Goal: Information Seeking & Learning: Obtain resource

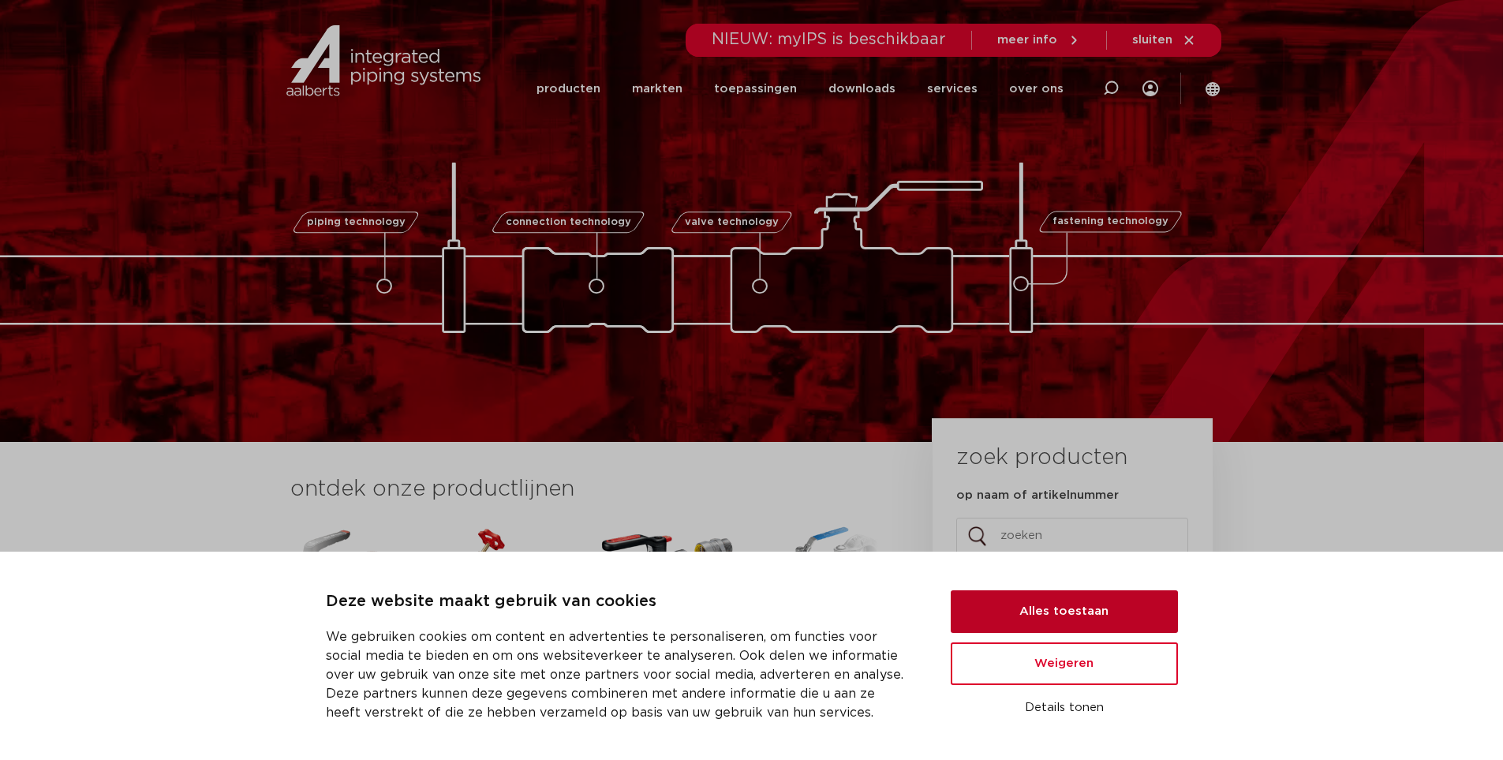
drag, startPoint x: 1069, startPoint y: 611, endPoint x: 1061, endPoint y: 608, distance: 8.5
click at [1069, 612] on button "Alles toestaan" at bounding box center [1064, 611] width 227 height 43
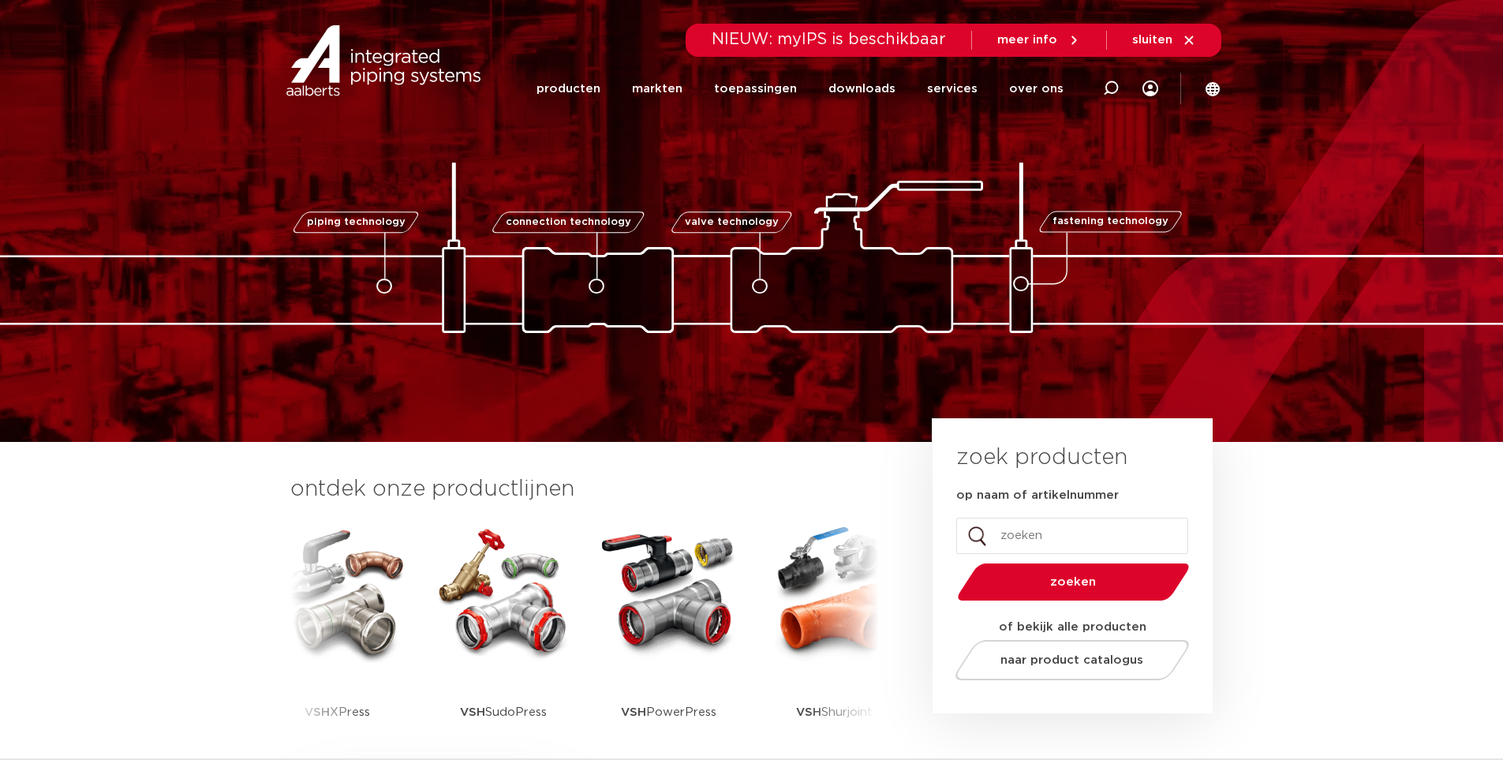
click at [616, 89] on li "producten" at bounding box center [577, 89] width 80 height 64
click at [601, 88] on link "producten" at bounding box center [569, 89] width 64 height 64
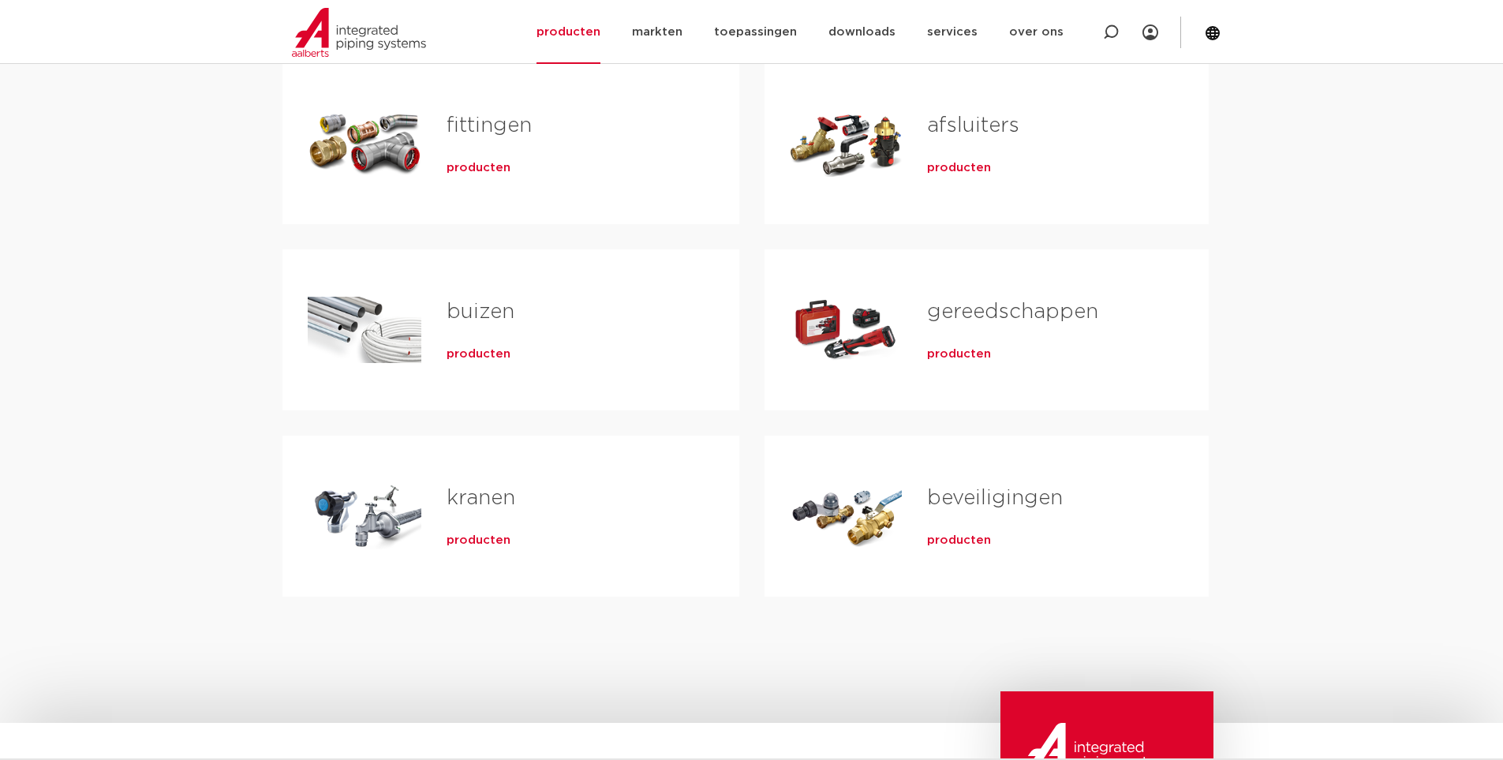
scroll to position [237, 0]
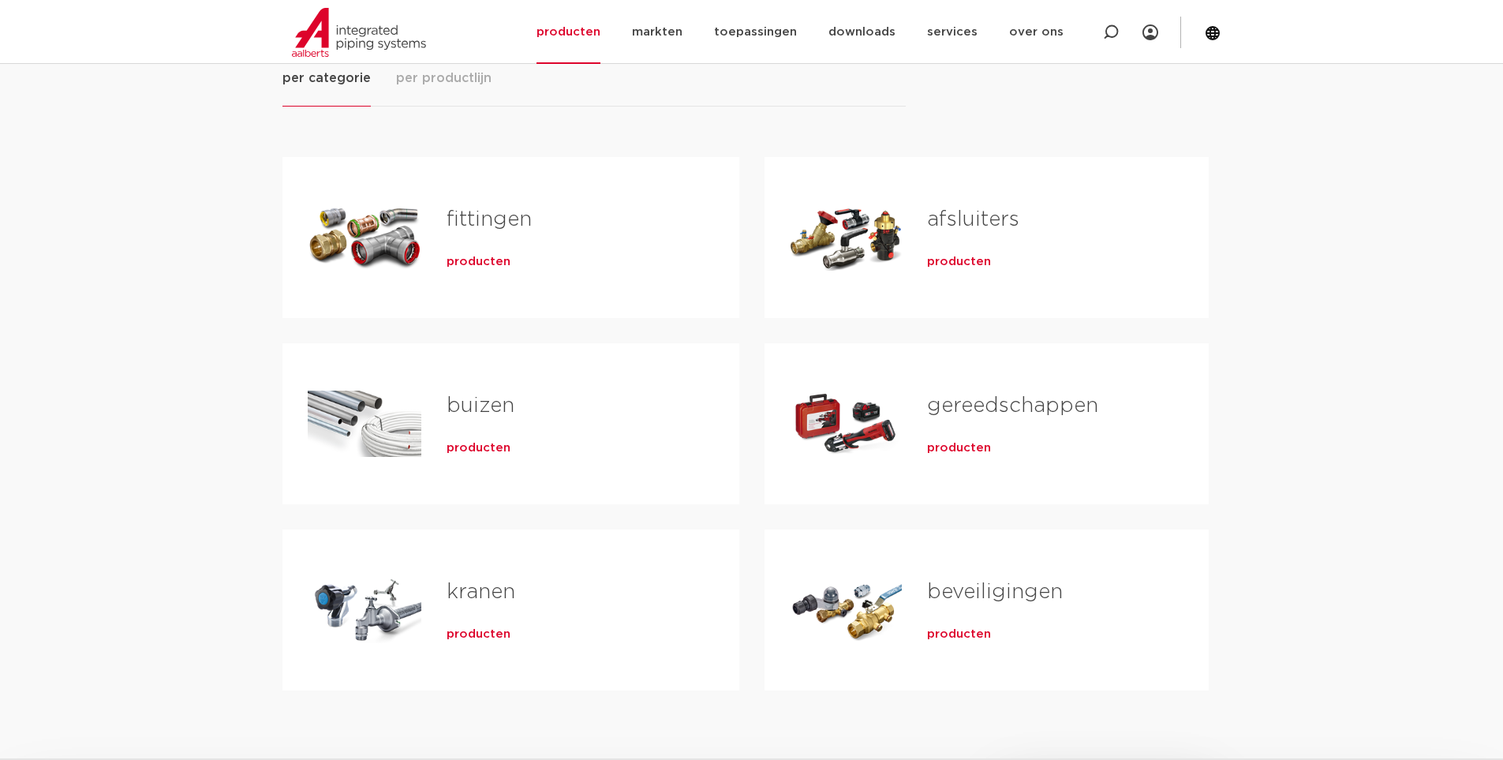
click at [414, 233] on div "Tabs. Open items met enter of spatie, sluit af met escape en navigeer met de pi…" at bounding box center [365, 237] width 114 height 110
click at [475, 259] on span "producten" at bounding box center [479, 262] width 64 height 16
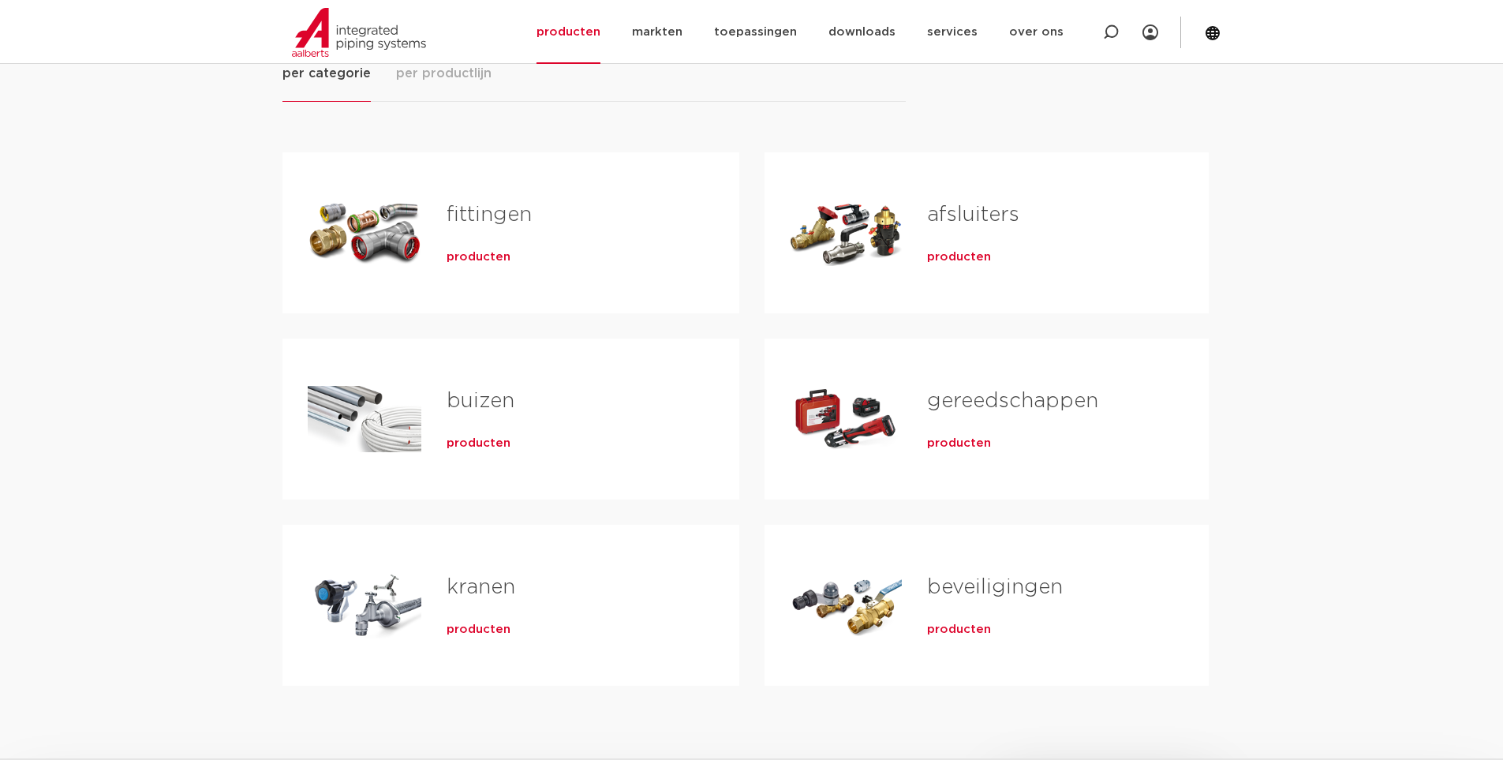
scroll to position [237, 0]
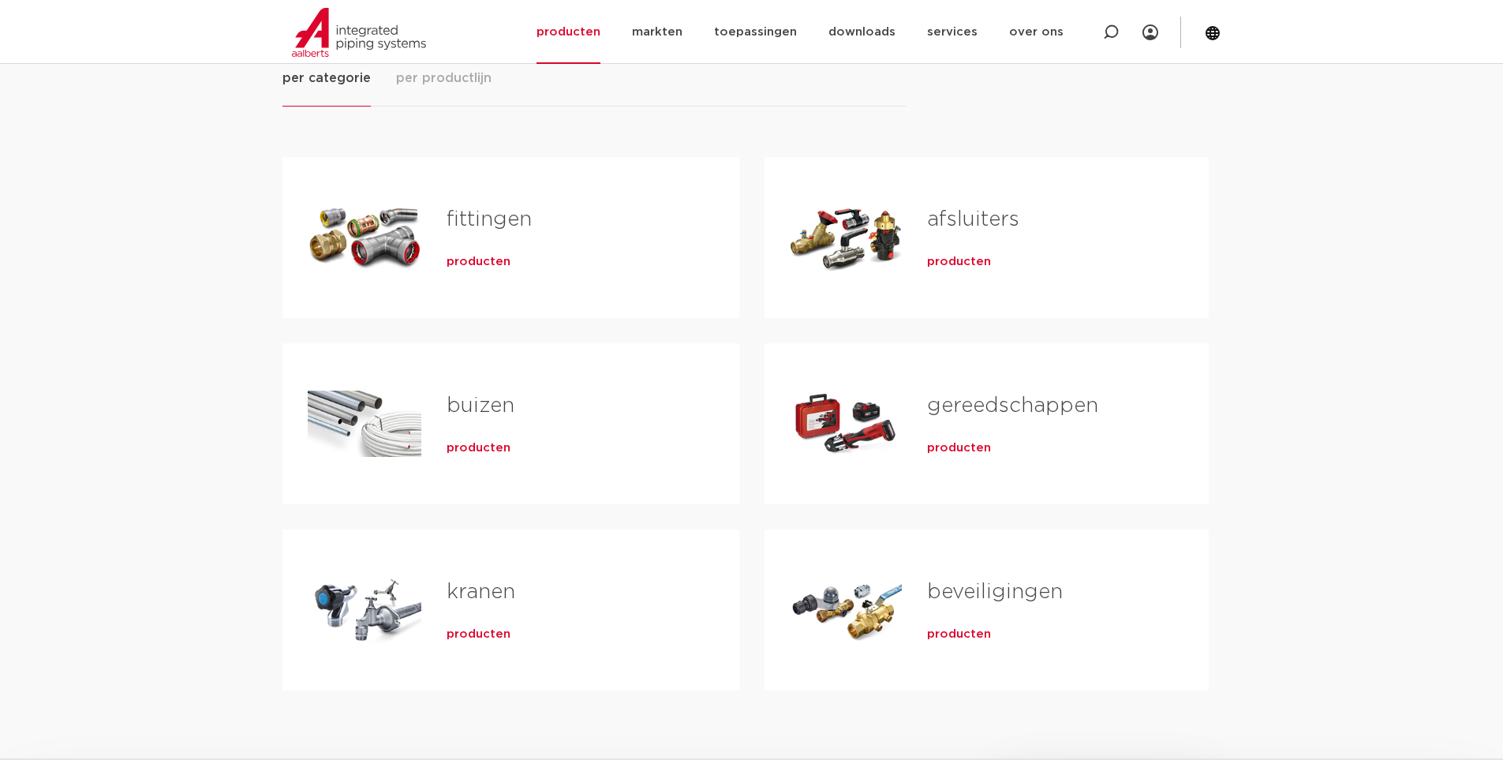
click at [492, 266] on span "producten" at bounding box center [479, 262] width 64 height 16
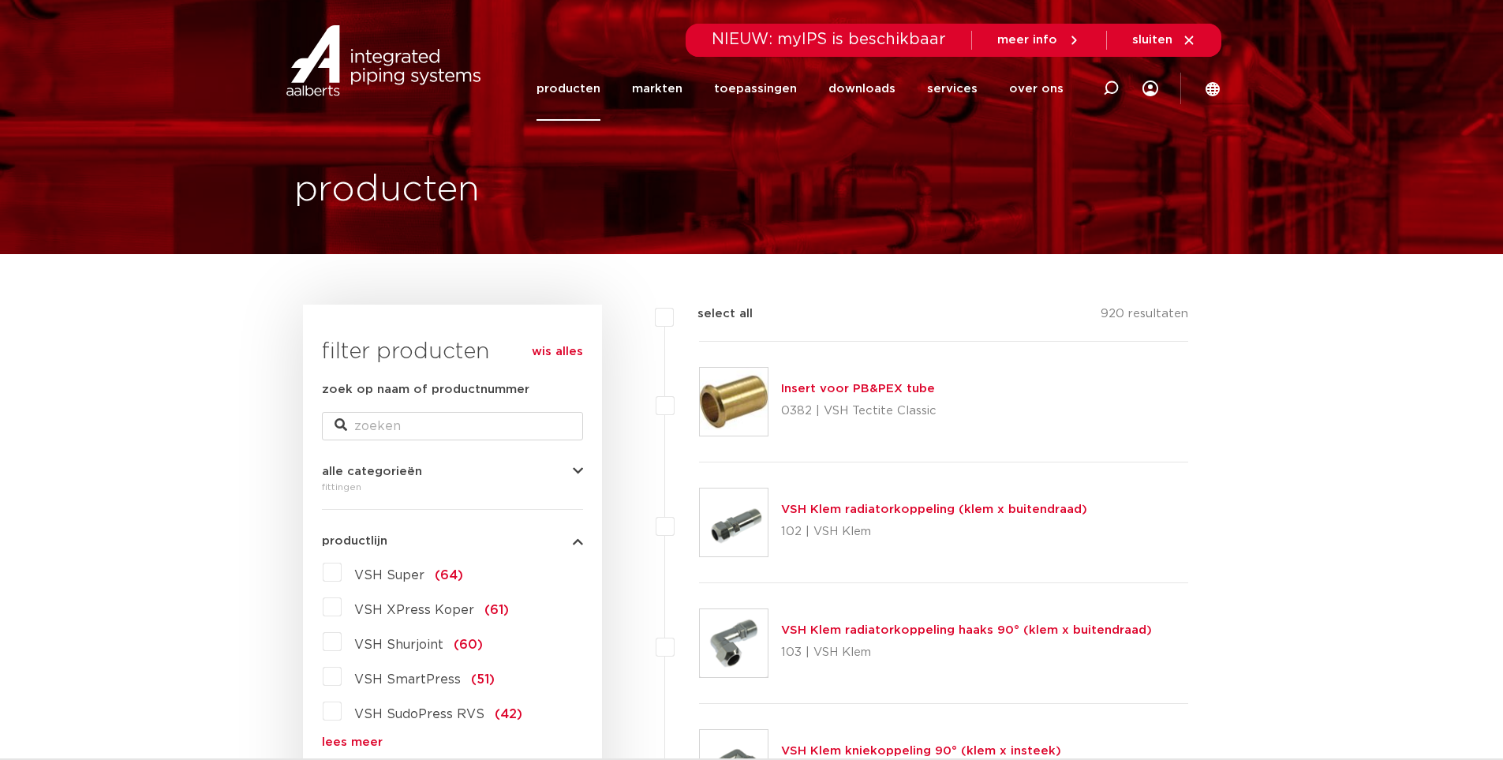
click at [585, 86] on link "producten" at bounding box center [569, 89] width 64 height 64
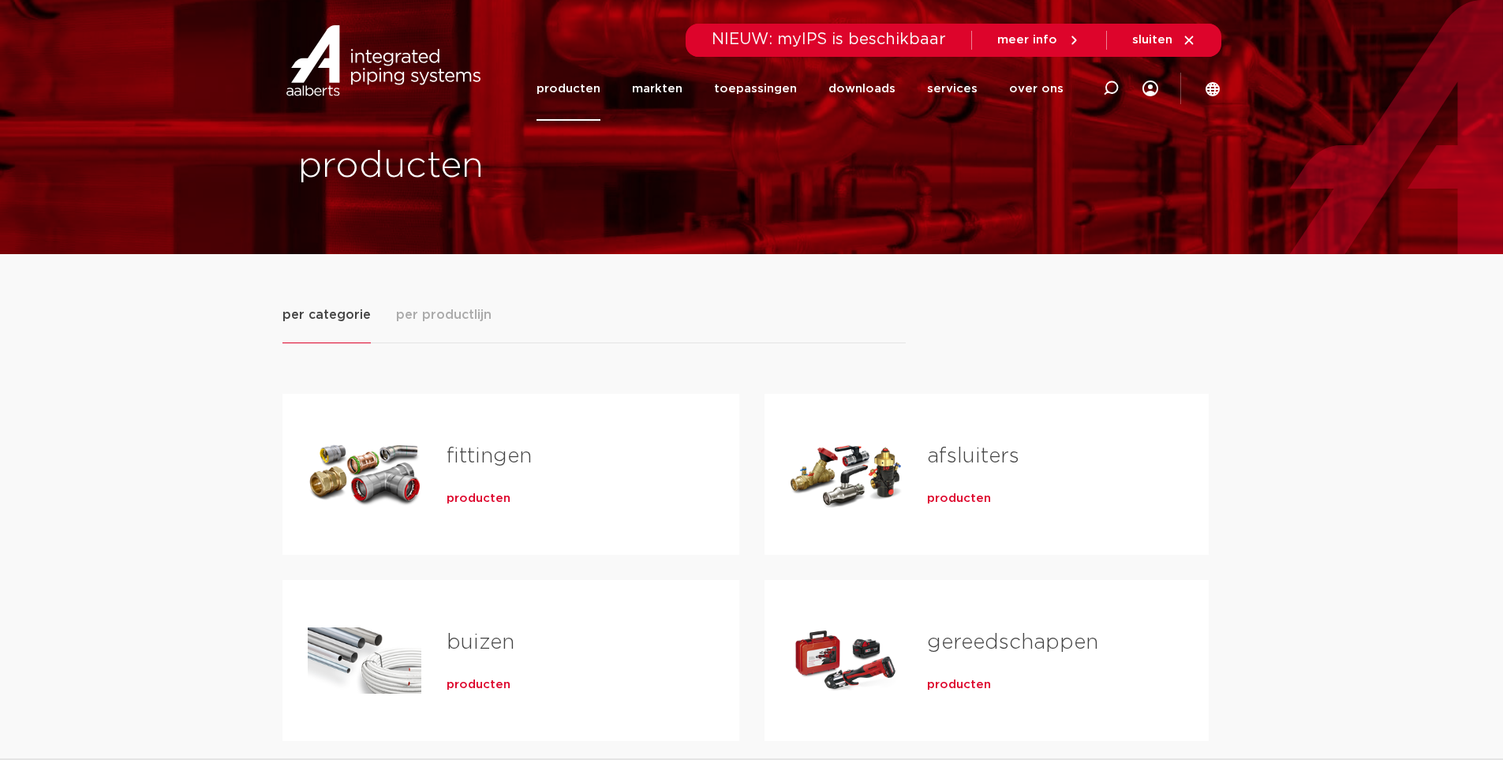
click at [466, 320] on span "per productlijn" at bounding box center [443, 314] width 95 height 19
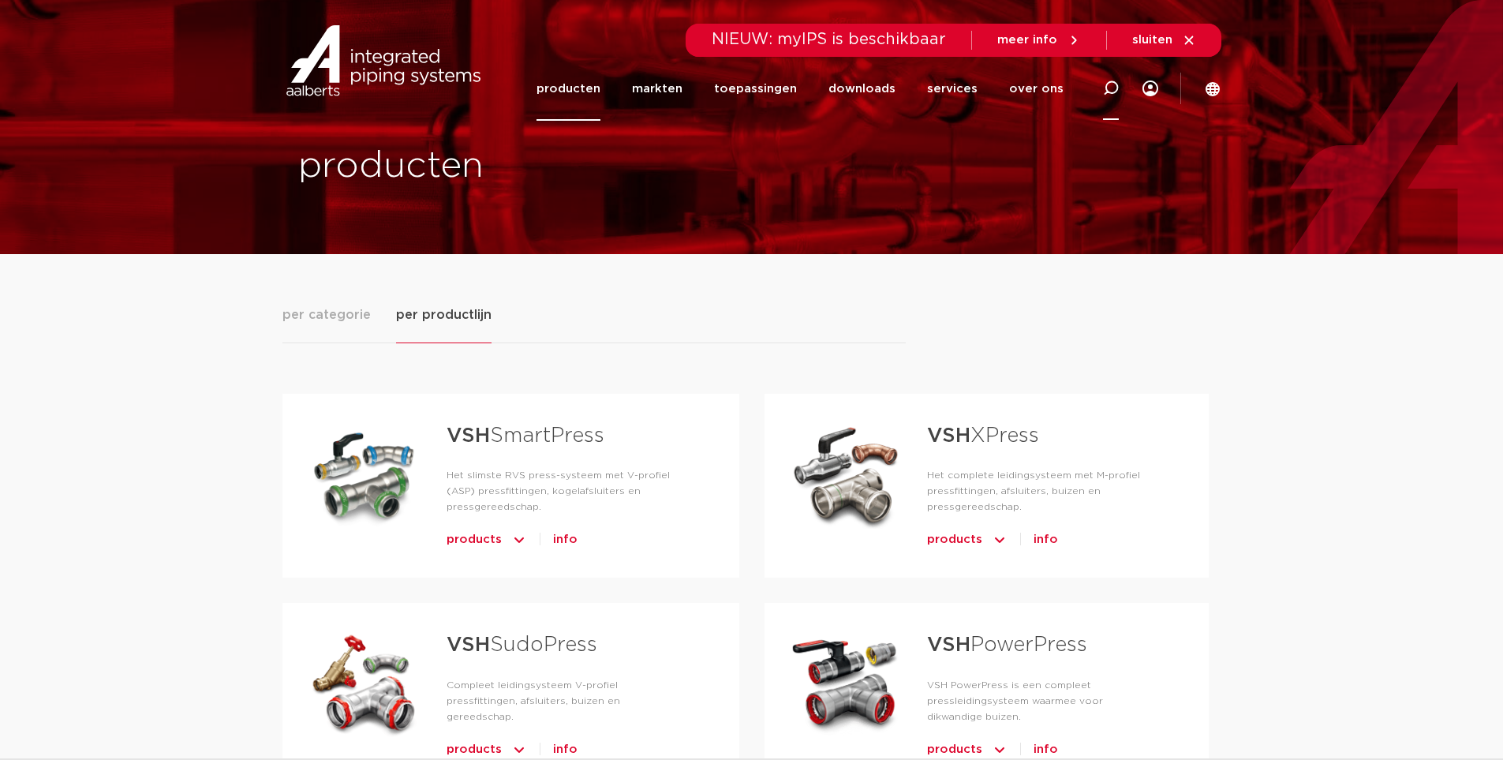
click at [1104, 92] on icon at bounding box center [1111, 88] width 16 height 16
click at [724, 90] on input "Zoeken" at bounding box center [875, 86] width 496 height 32
type input "neusstuk"
click button "Zoeken" at bounding box center [0, 0] width 0 height 0
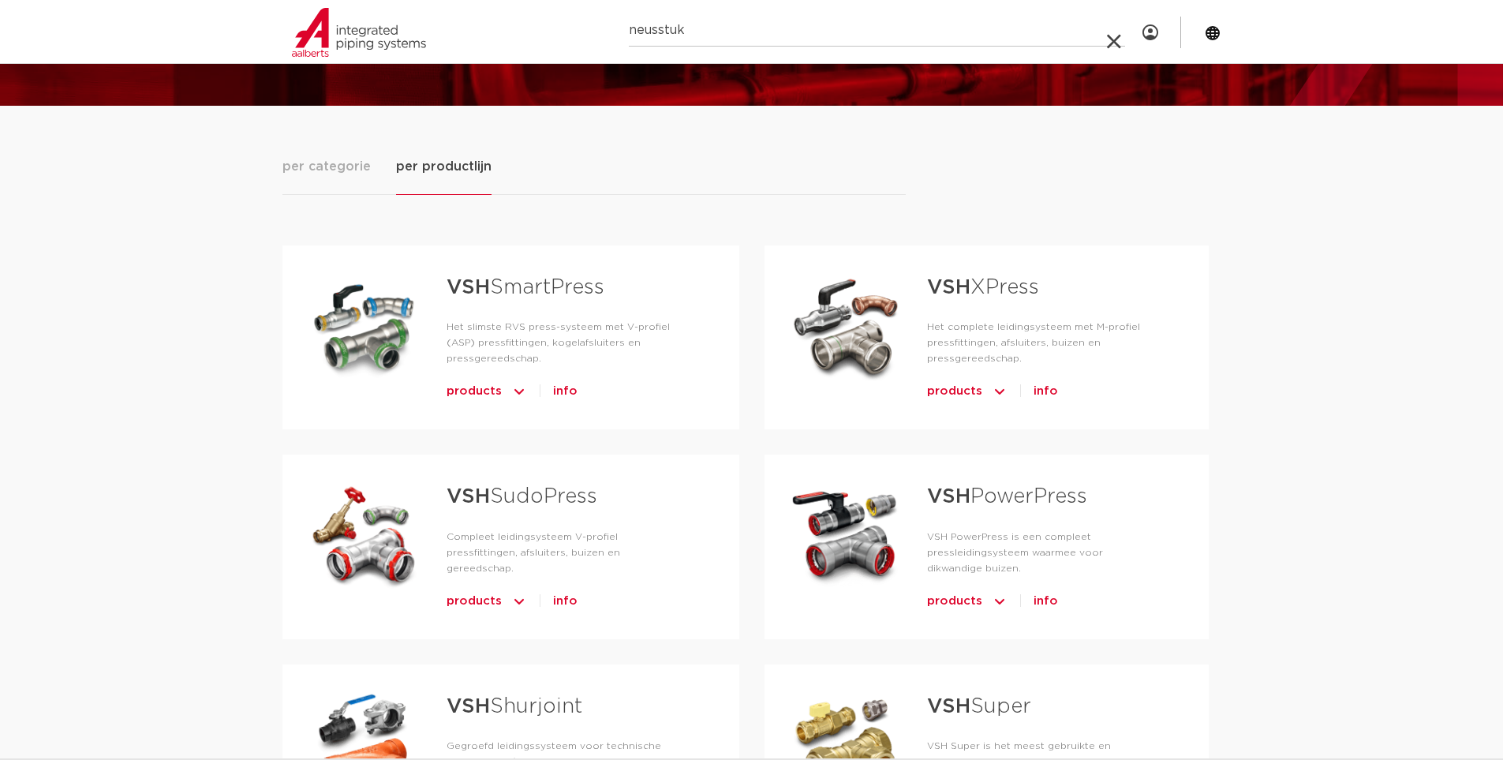
scroll to position [158, 0]
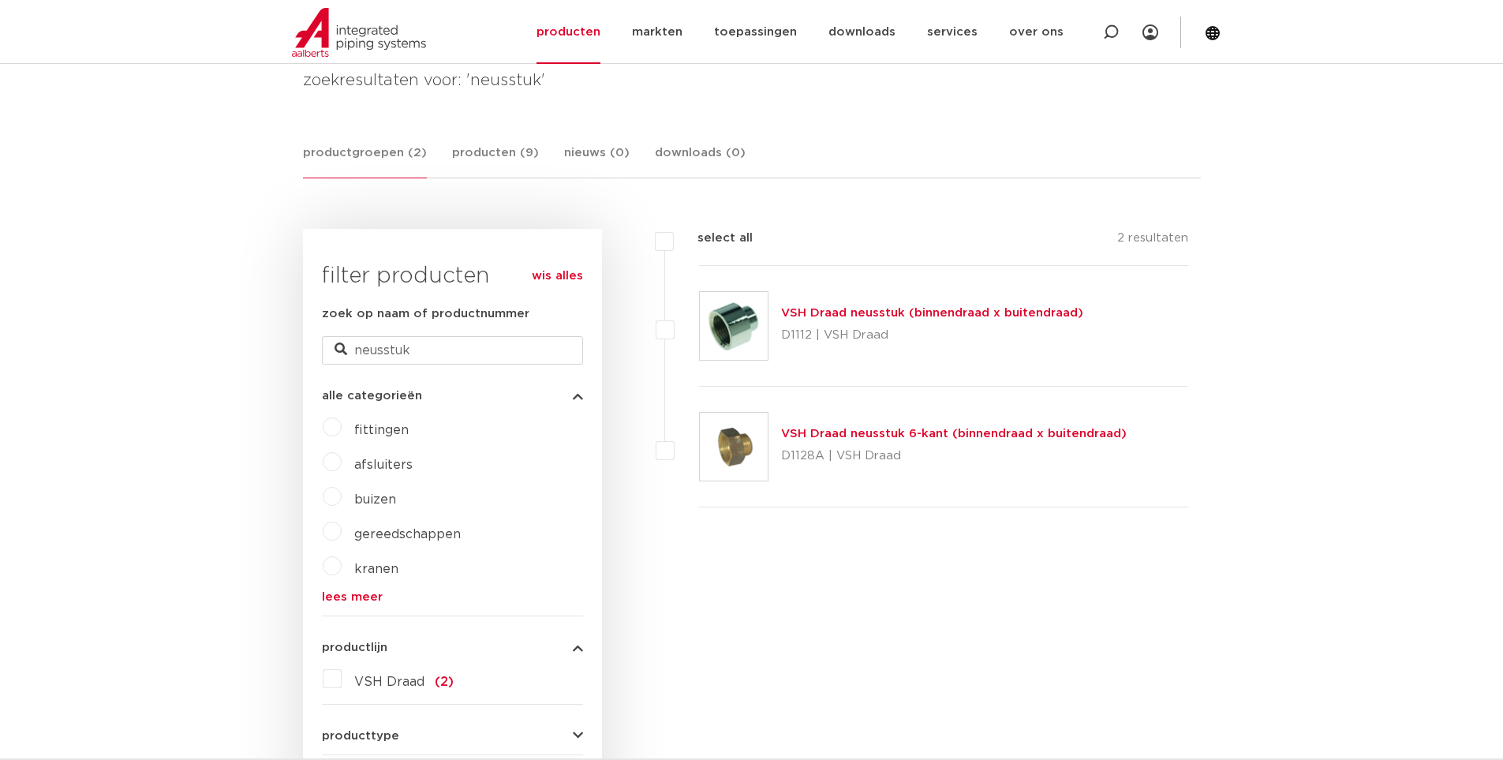
click at [997, 435] on link "VSH Draad neusstuk 6-kant (binnendraad x buitendraad)" at bounding box center [954, 434] width 346 height 12
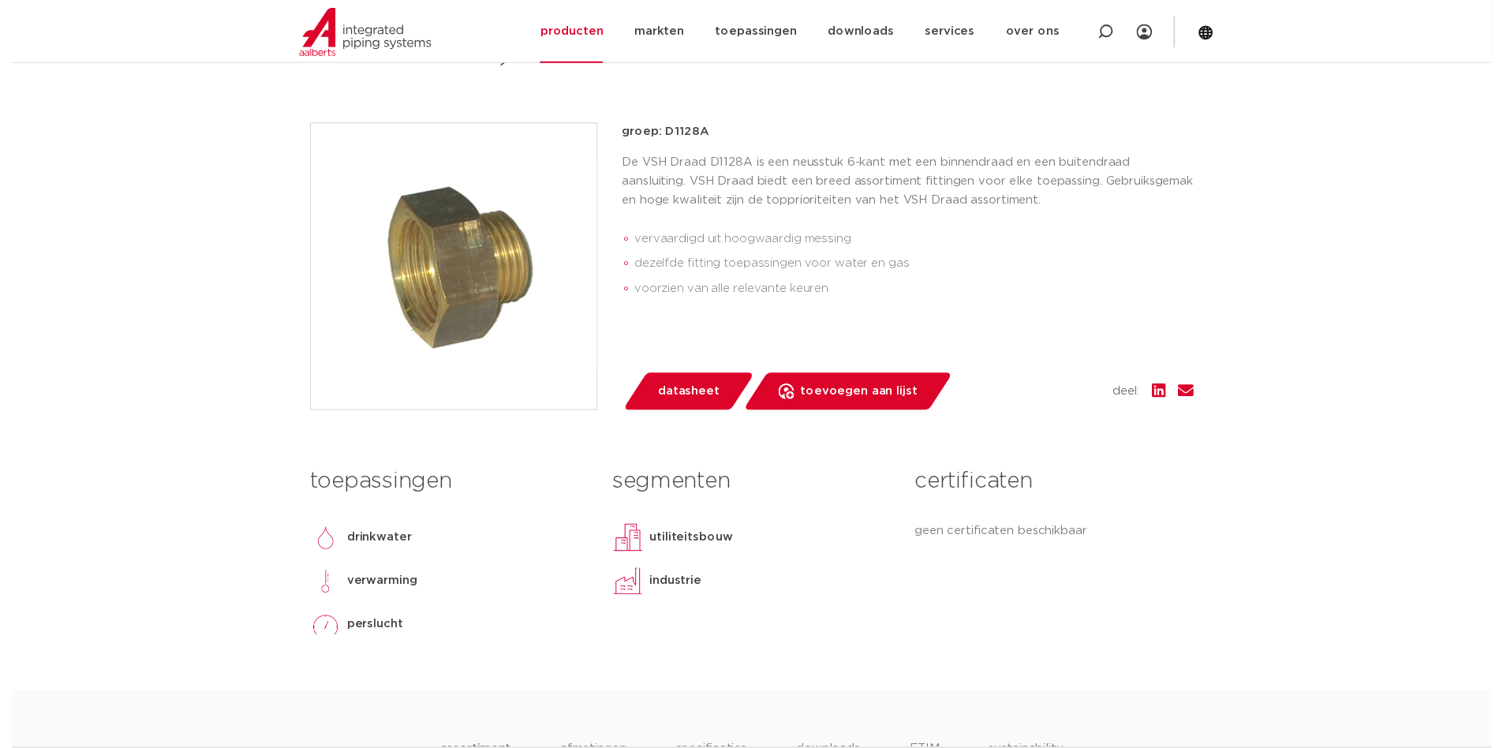
scroll to position [395, 0]
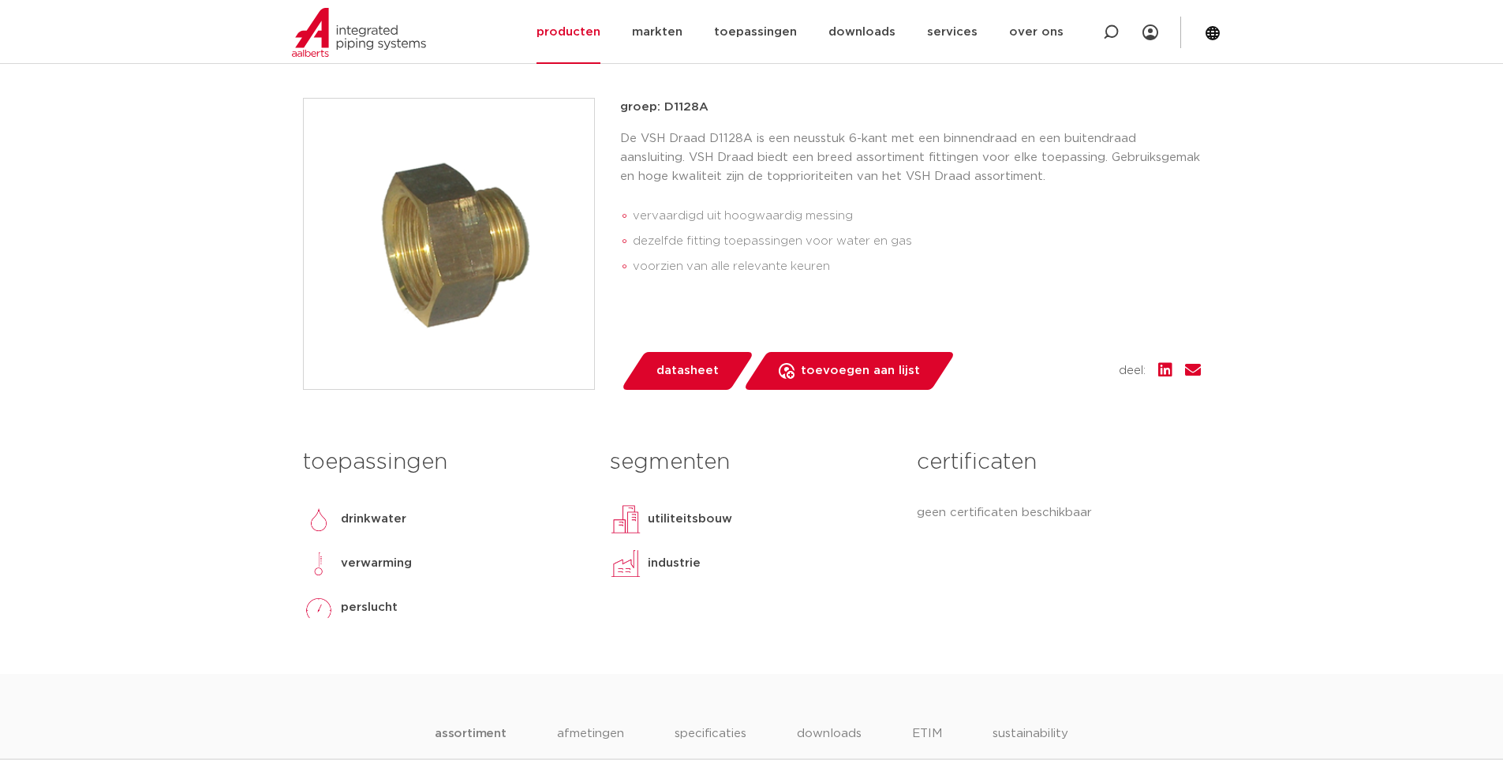
click at [706, 376] on span "datasheet" at bounding box center [688, 370] width 62 height 25
